Goal: Task Accomplishment & Management: Manage account settings

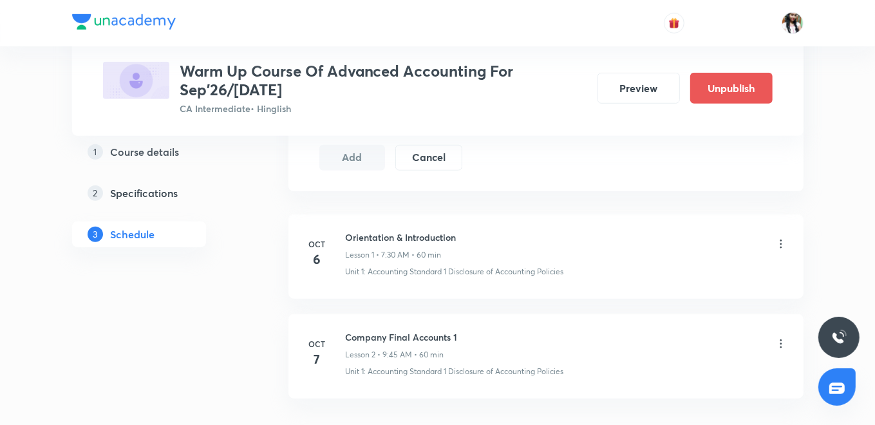
scroll to position [686, 0]
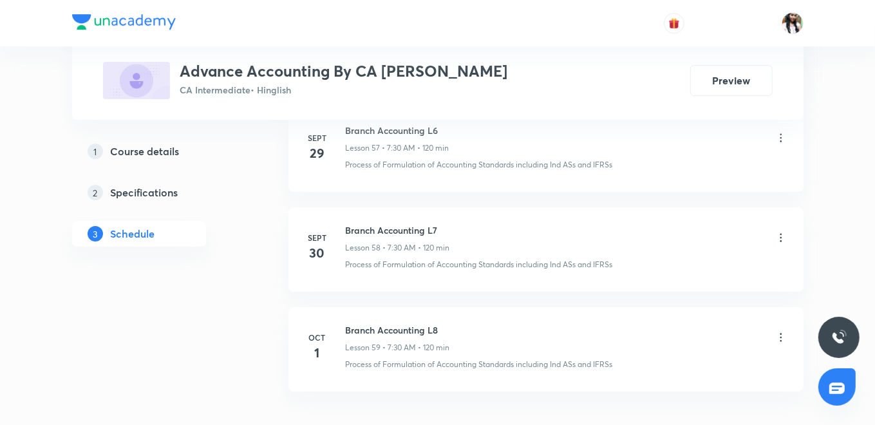
scroll to position [6410, 0]
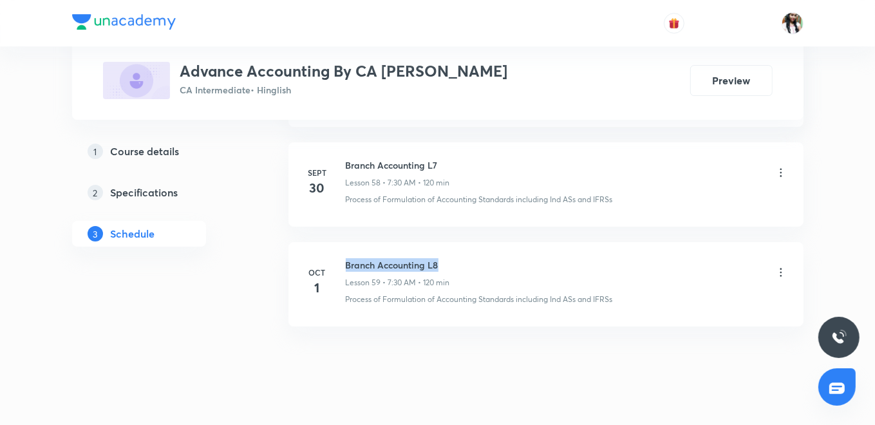
drag, startPoint x: 346, startPoint y: 241, endPoint x: 438, endPoint y: 241, distance: 91.4
click at [438, 258] on h6 "Branch Accounting L8" at bounding box center [398, 265] width 104 height 14
copy h6 "Branch Accounting L8"
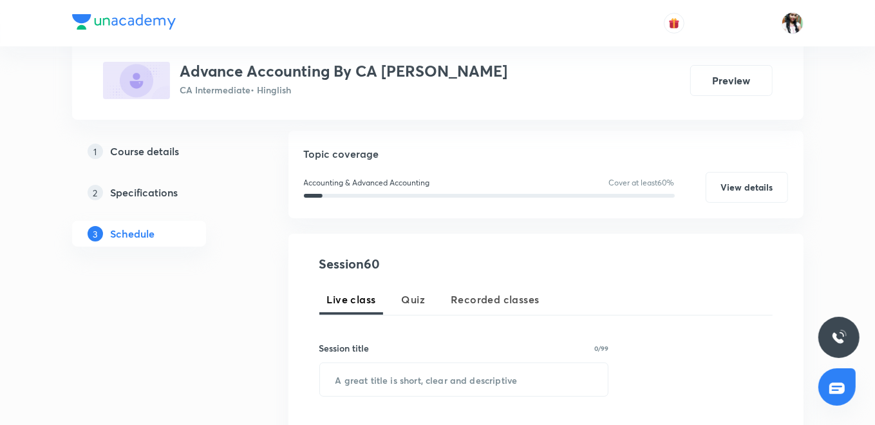
scroll to position [286, 0]
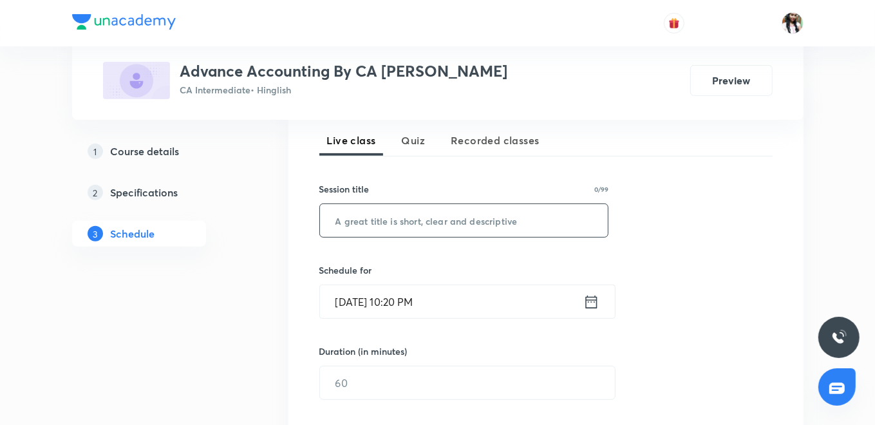
paste input "Branch Accounting L8"
click at [589, 297] on icon at bounding box center [591, 302] width 16 height 18
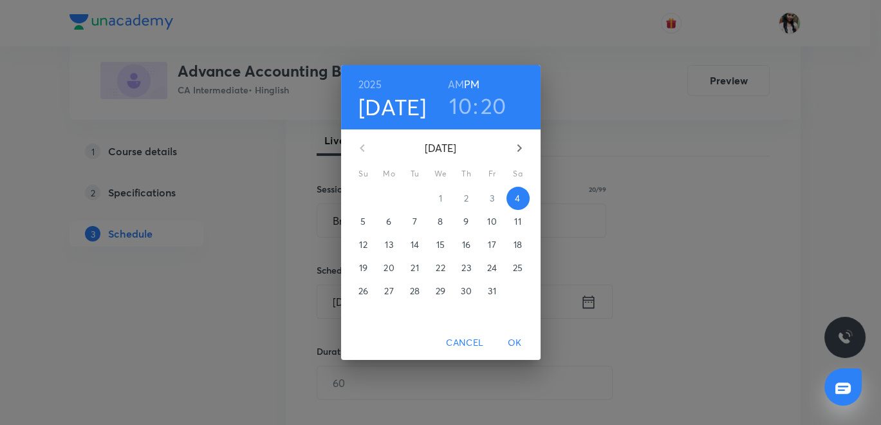
click at [259, 232] on div "[DATE] 10 : 20 AM PM [DATE] Su Mo Tu We Th Fr Sa 28 29 30 1 2 3 4 5 6 7 8 9 10 …" at bounding box center [440, 212] width 881 height 425
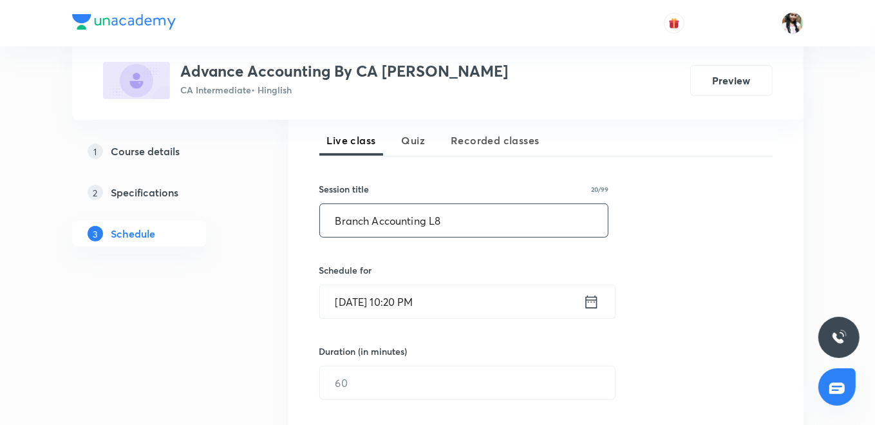
click at [468, 220] on input "Branch Accounting L8" at bounding box center [464, 220] width 288 height 33
type input "Branch Accounting L9"
click at [588, 299] on icon at bounding box center [591, 301] width 12 height 13
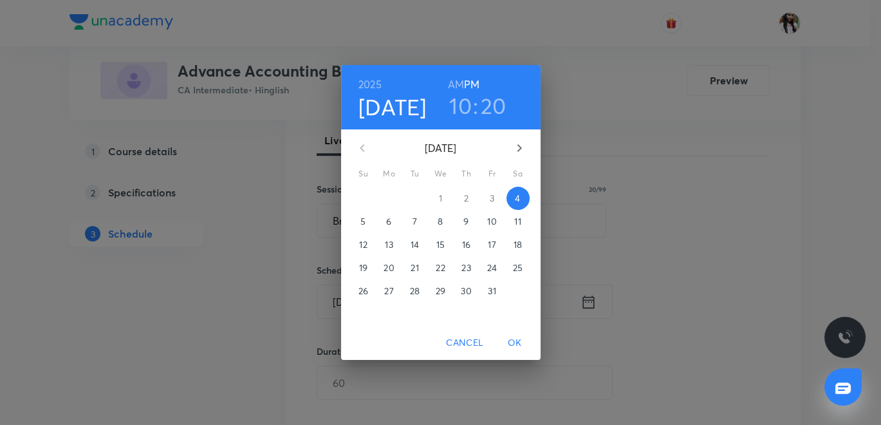
click at [415, 219] on p "7" at bounding box center [415, 221] width 5 height 13
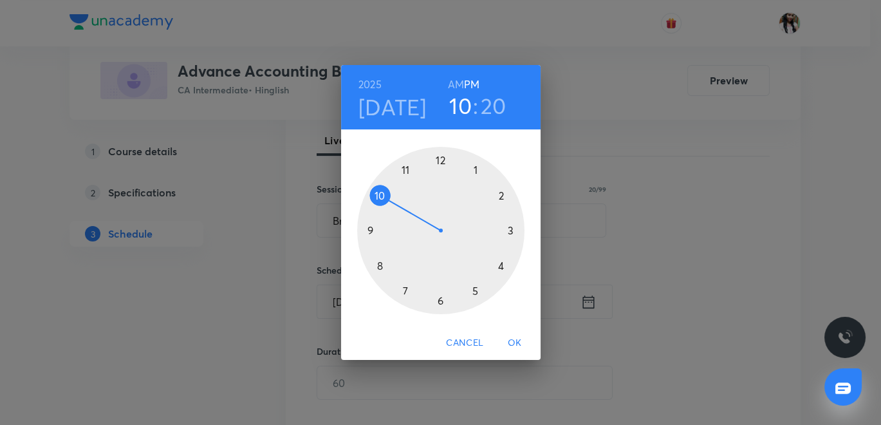
drag, startPoint x: 460, startPoint y: 79, endPoint x: 454, endPoint y: 129, distance: 50.6
click at [460, 78] on h6 "AM" at bounding box center [456, 84] width 16 height 18
click at [406, 286] on div at bounding box center [440, 230] width 167 height 167
click at [441, 303] on div at bounding box center [440, 230] width 167 height 167
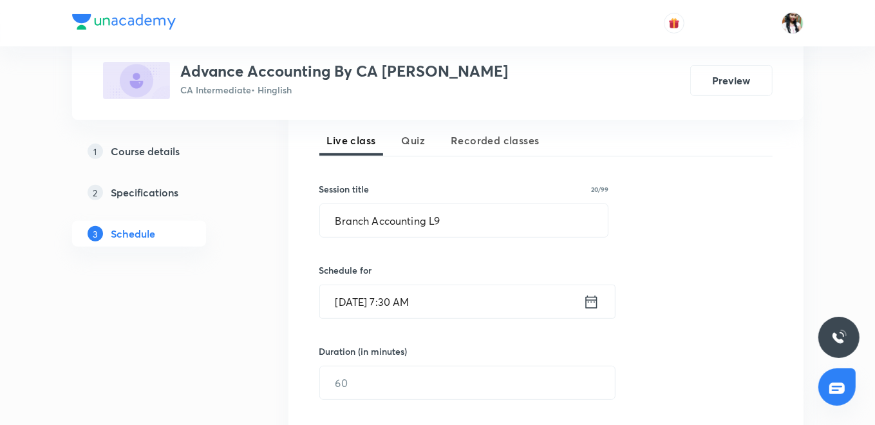
scroll to position [357, 0]
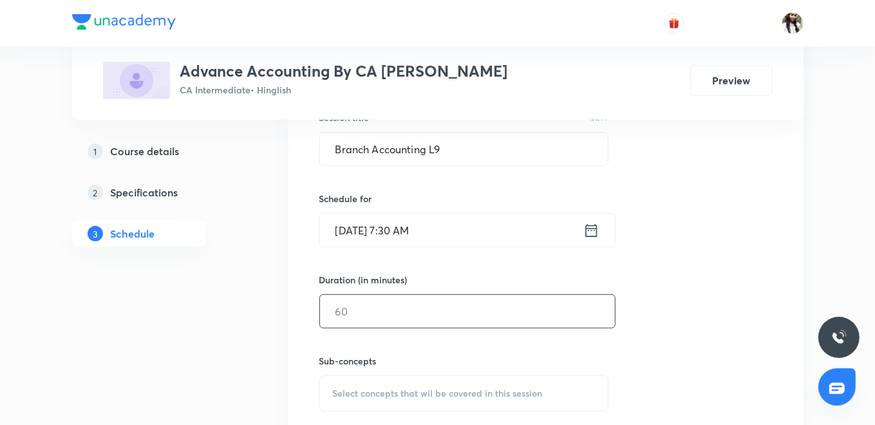
click at [413, 321] on input "text" at bounding box center [467, 311] width 295 height 33
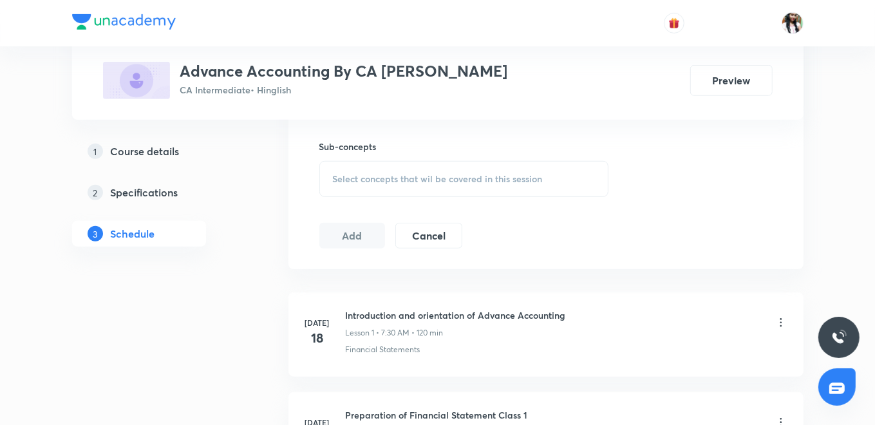
type input "120"
click at [408, 176] on span "Select concepts that wil be covered in this session" at bounding box center [438, 179] width 210 height 10
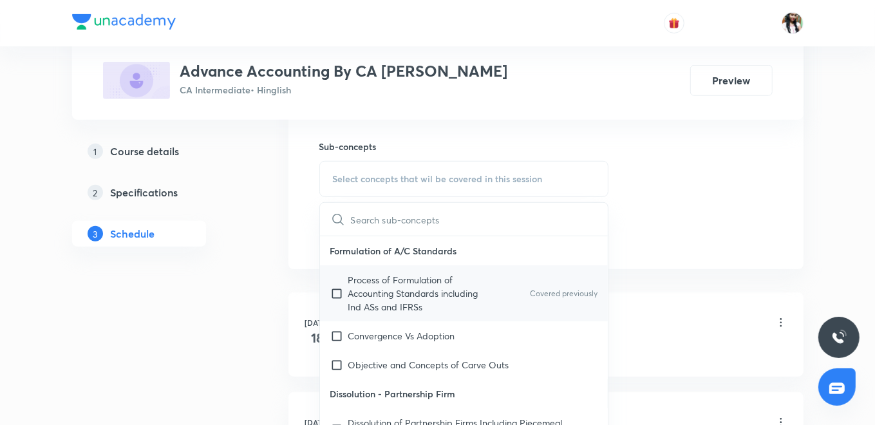
click at [395, 299] on p "Process of Formulation of Accounting Standards including Ind ASs and IFRSs" at bounding box center [413, 293] width 130 height 41
checkbox input "true"
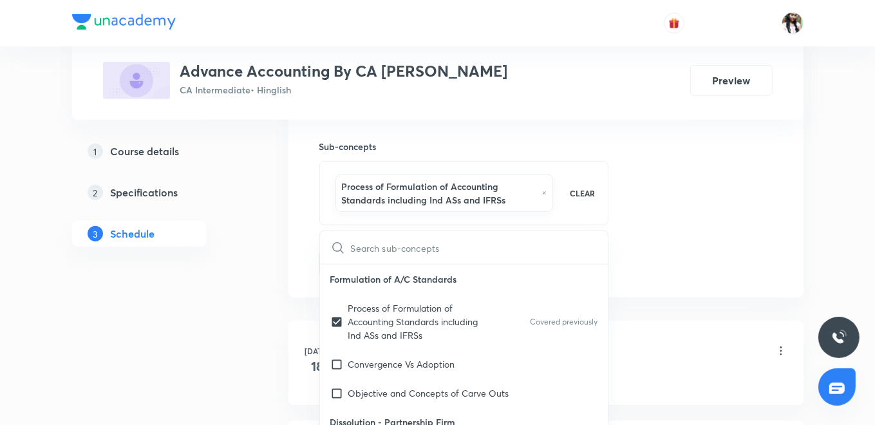
click at [314, 278] on div "Session 60 Live class Quiz Recorded classes Session title 20/99 Branch Accounti…" at bounding box center [545, 43] width 515 height 509
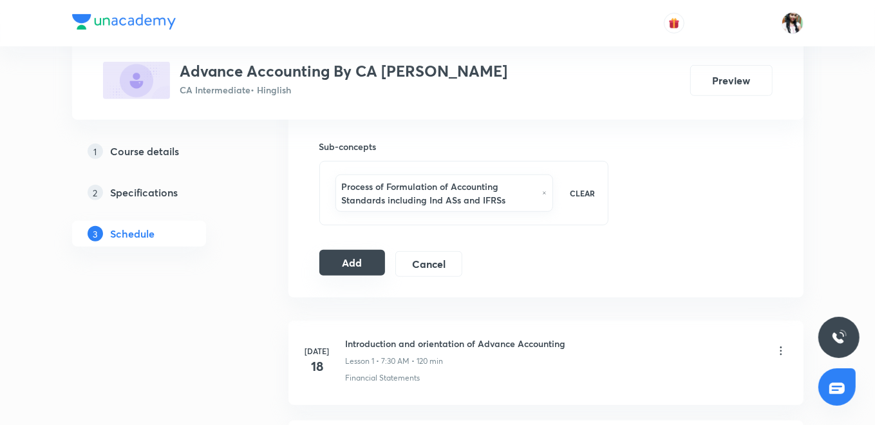
click at [341, 263] on button "Add" at bounding box center [352, 263] width 66 height 26
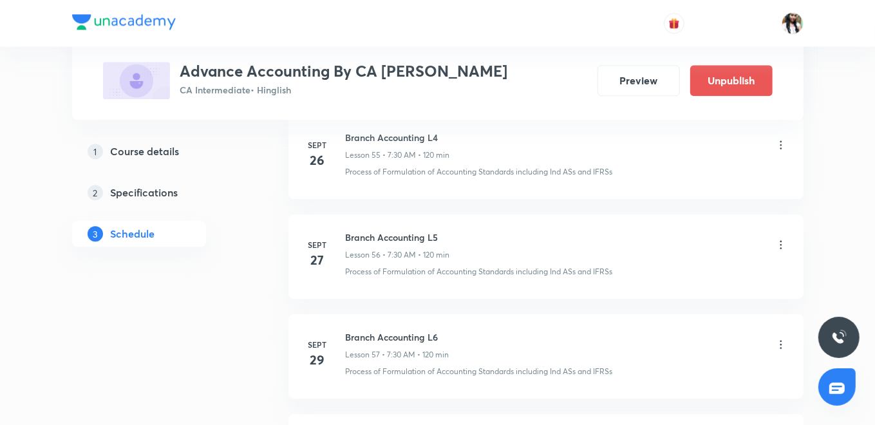
scroll to position [6085, 0]
